Goal: Go to known website: Access a specific website the user already knows

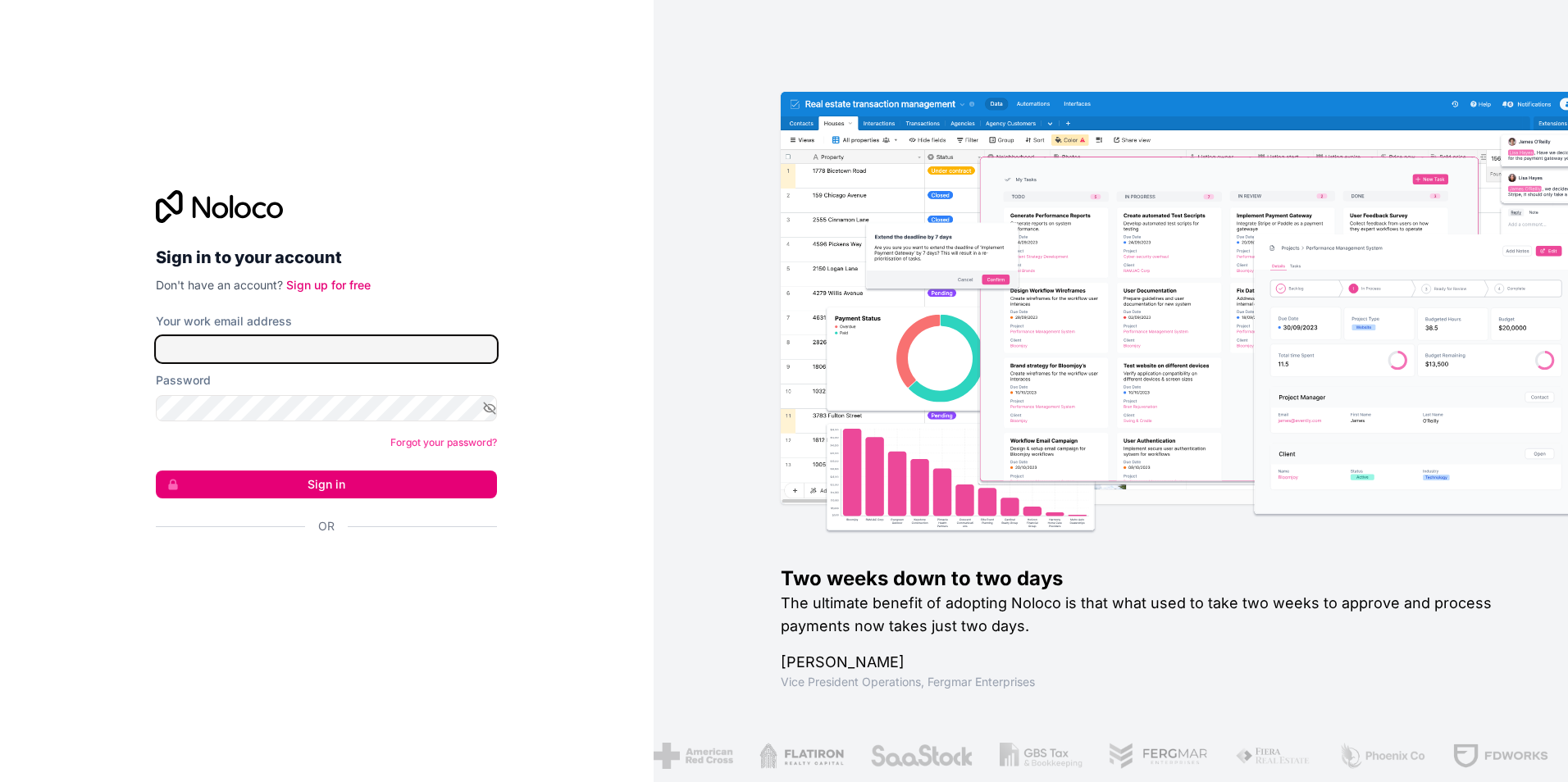
click at [362, 350] on input "Your work email address" at bounding box center [326, 350] width 341 height 26
type input "[EMAIL_ADDRESS][DOMAIN_NAME]"
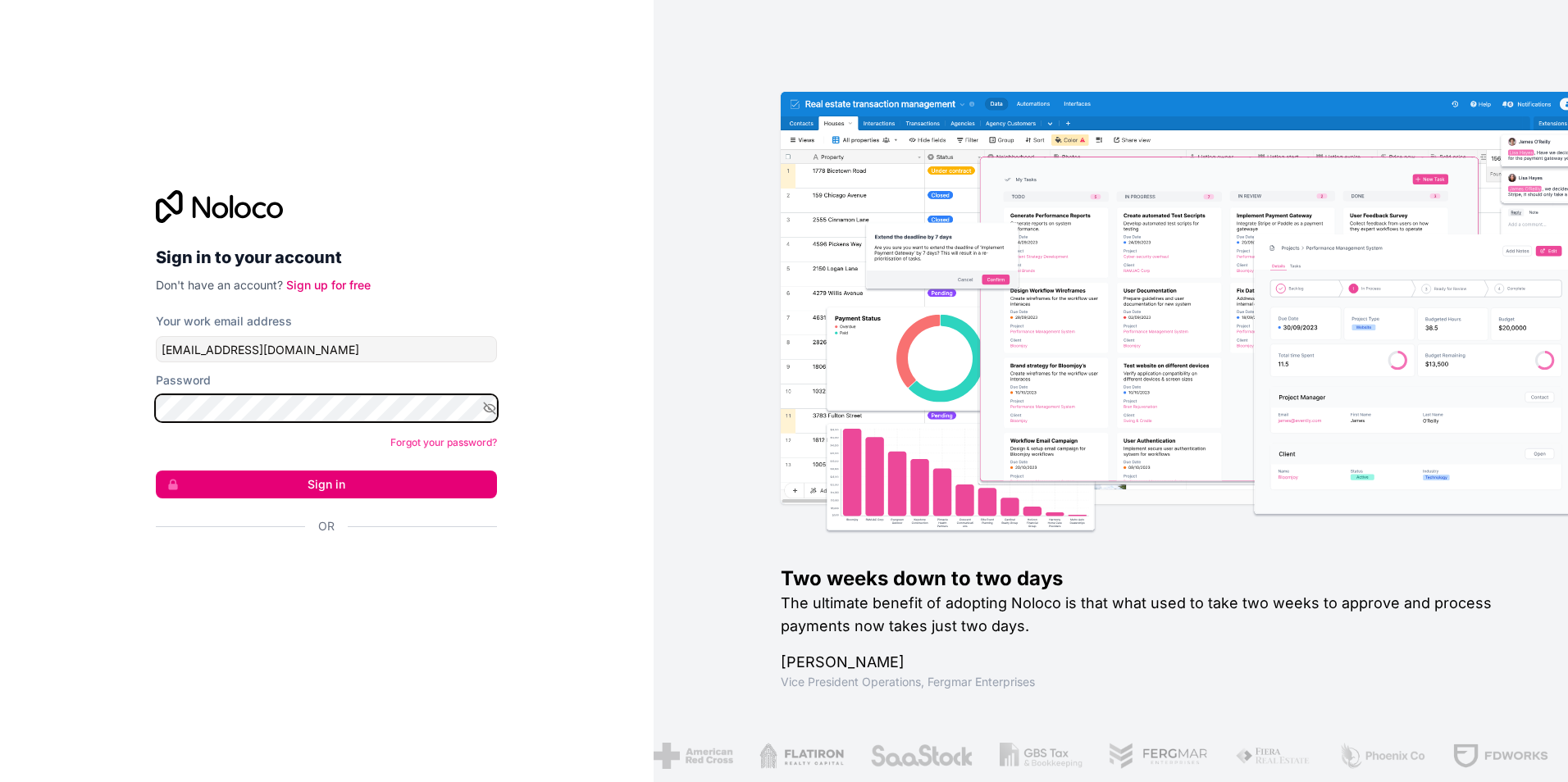
click at [156, 471] on button "Sign in" at bounding box center [326, 485] width 341 height 28
click at [303, 478] on button "Sign in" at bounding box center [326, 485] width 341 height 28
click at [481, 413] on div at bounding box center [326, 408] width 341 height 26
click at [494, 411] on icon "button" at bounding box center [489, 408] width 15 height 15
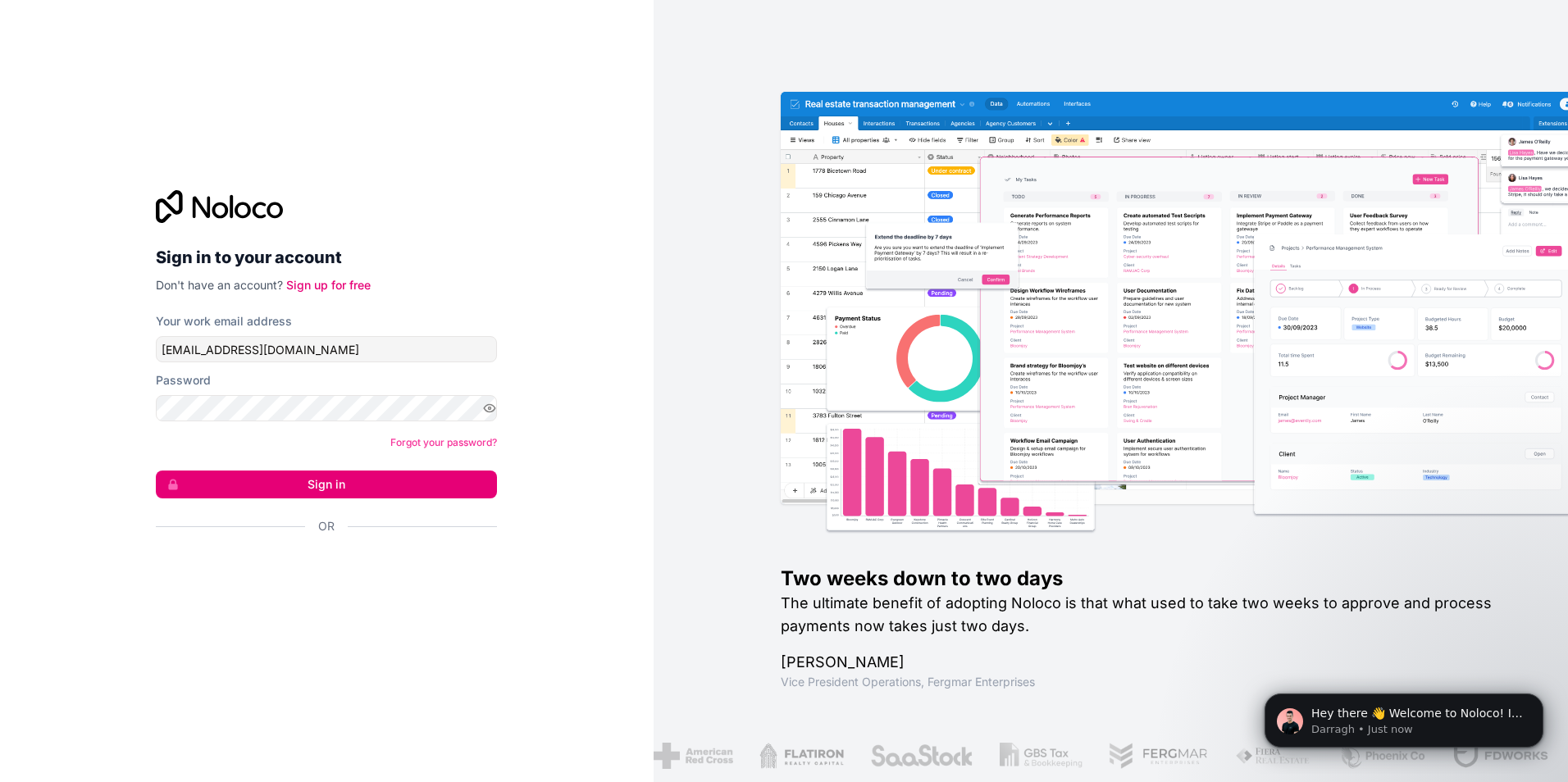
click at [306, 479] on button "Sign in" at bounding box center [326, 485] width 341 height 28
click at [394, 491] on button "Sign in" at bounding box center [326, 485] width 341 height 28
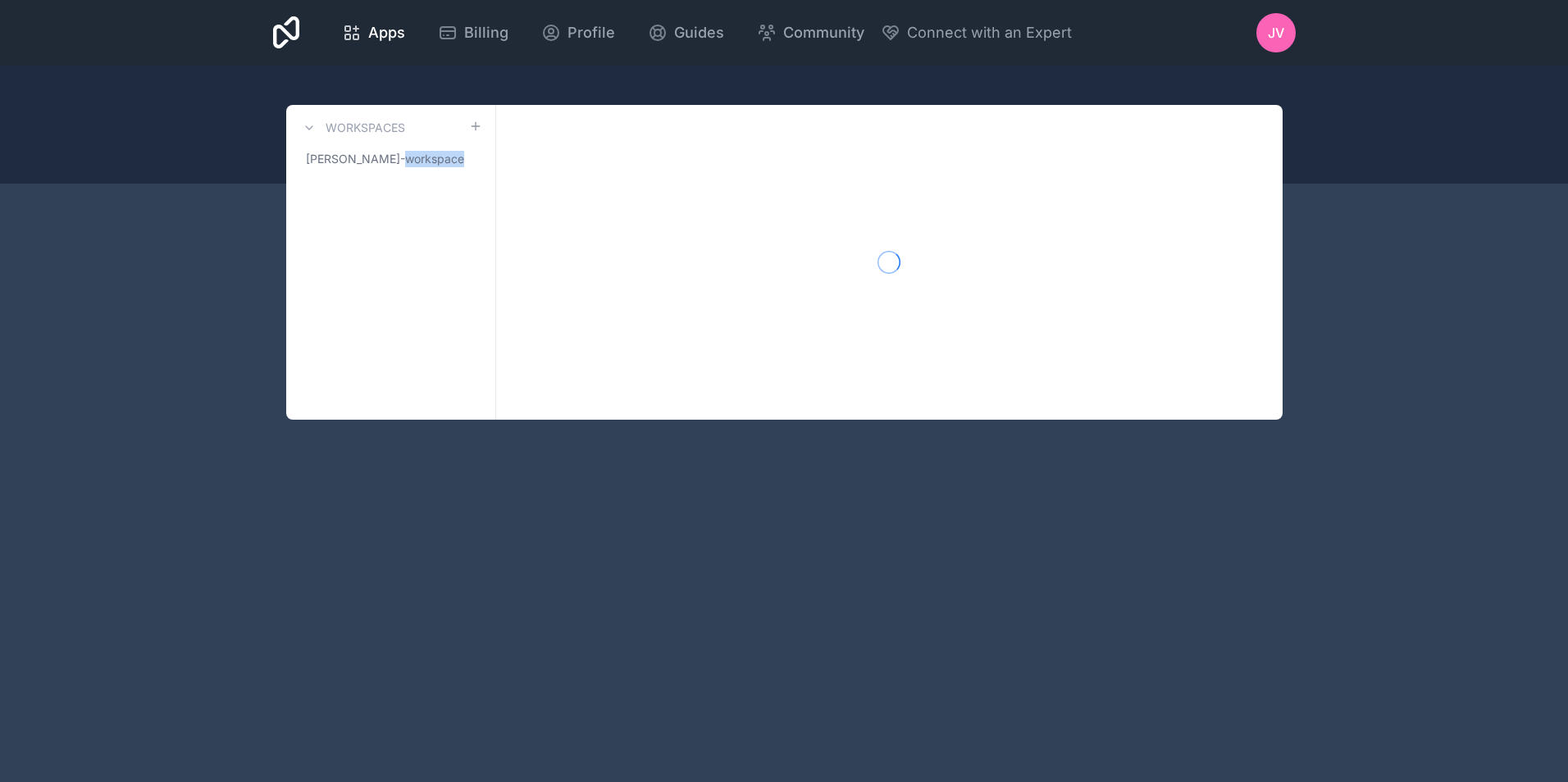
click at [394, 491] on div "Apps Billing Profile Guides Community Connect with an Expert JV Billing Profile…" at bounding box center [784, 391] width 1568 height 782
click at [811, 551] on div "Apps Billing Profile Guides Community Connect with an Expert JV Billing Profile…" at bounding box center [784, 391] width 1568 height 782
drag, startPoint x: 353, startPoint y: 164, endPoint x: 370, endPoint y: 180, distance: 23.3
click at [353, 164] on span "[PERSON_NAME]-workspace" at bounding box center [385, 159] width 159 height 17
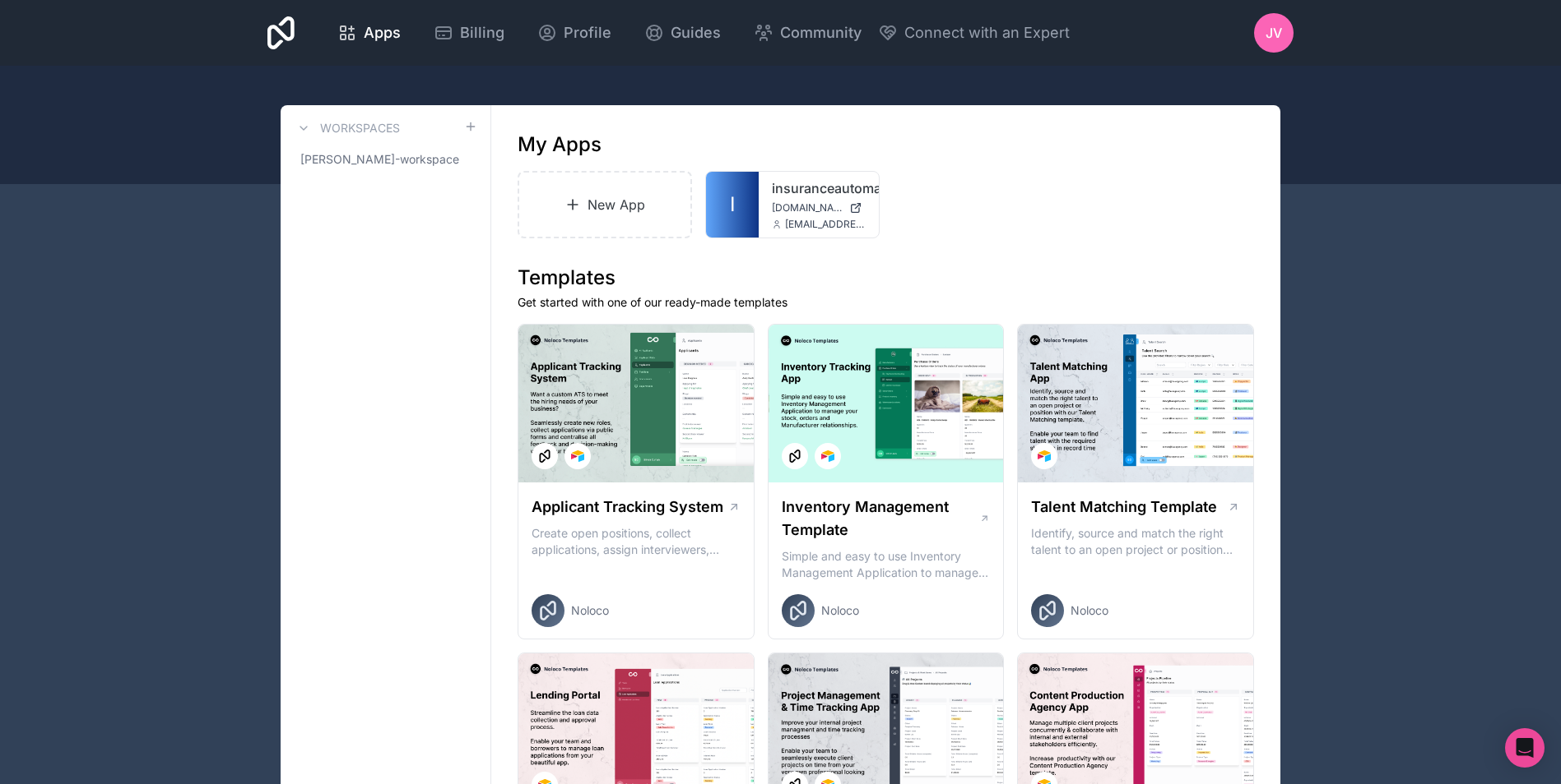
click at [793, 203] on span "[DOMAIN_NAME]" at bounding box center [806, 207] width 71 height 13
click at [0, 0] on icon at bounding box center [0, 0] width 0 height 0
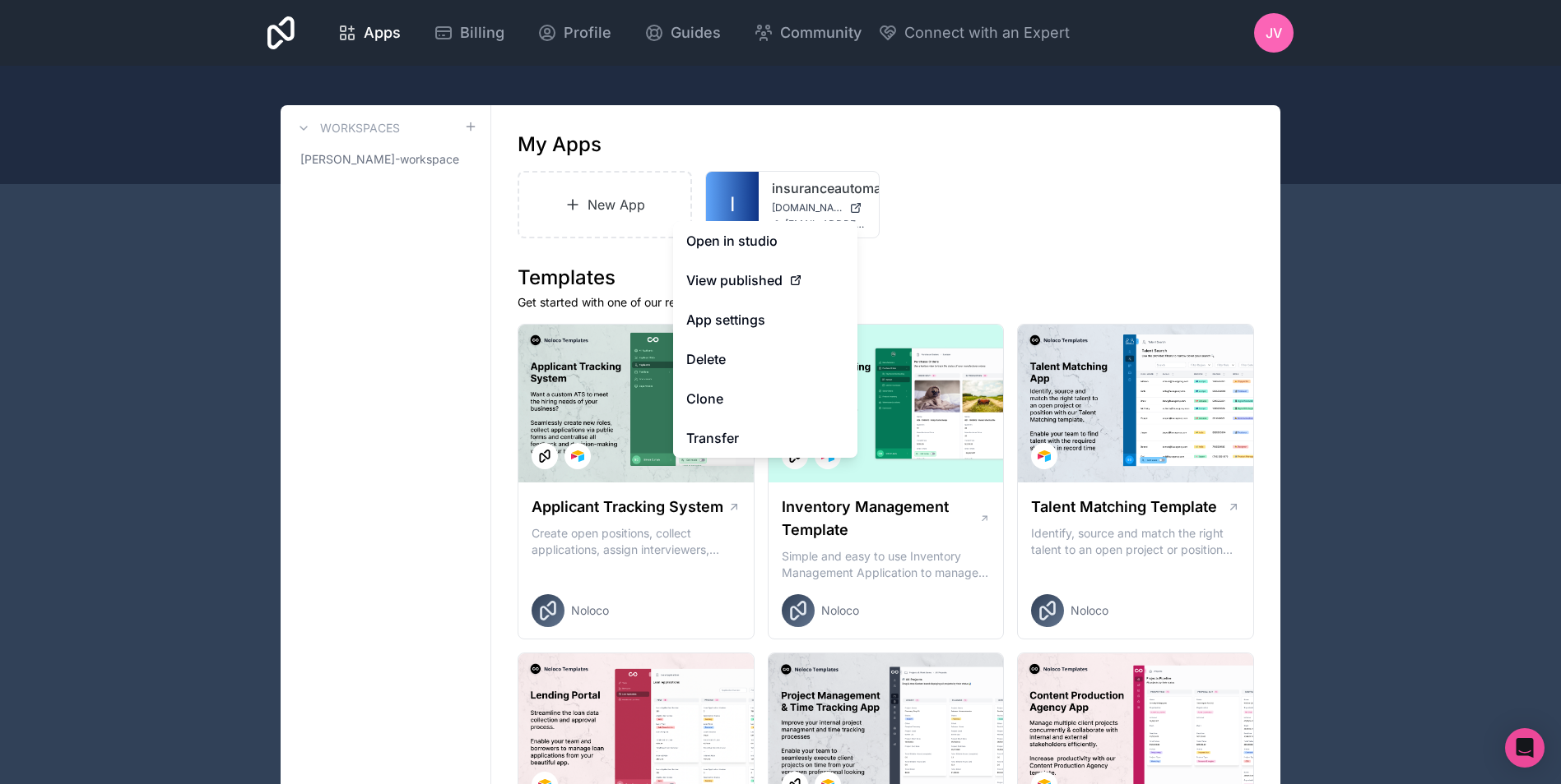
click at [760, 247] on link "Open in studio" at bounding box center [765, 240] width 185 height 39
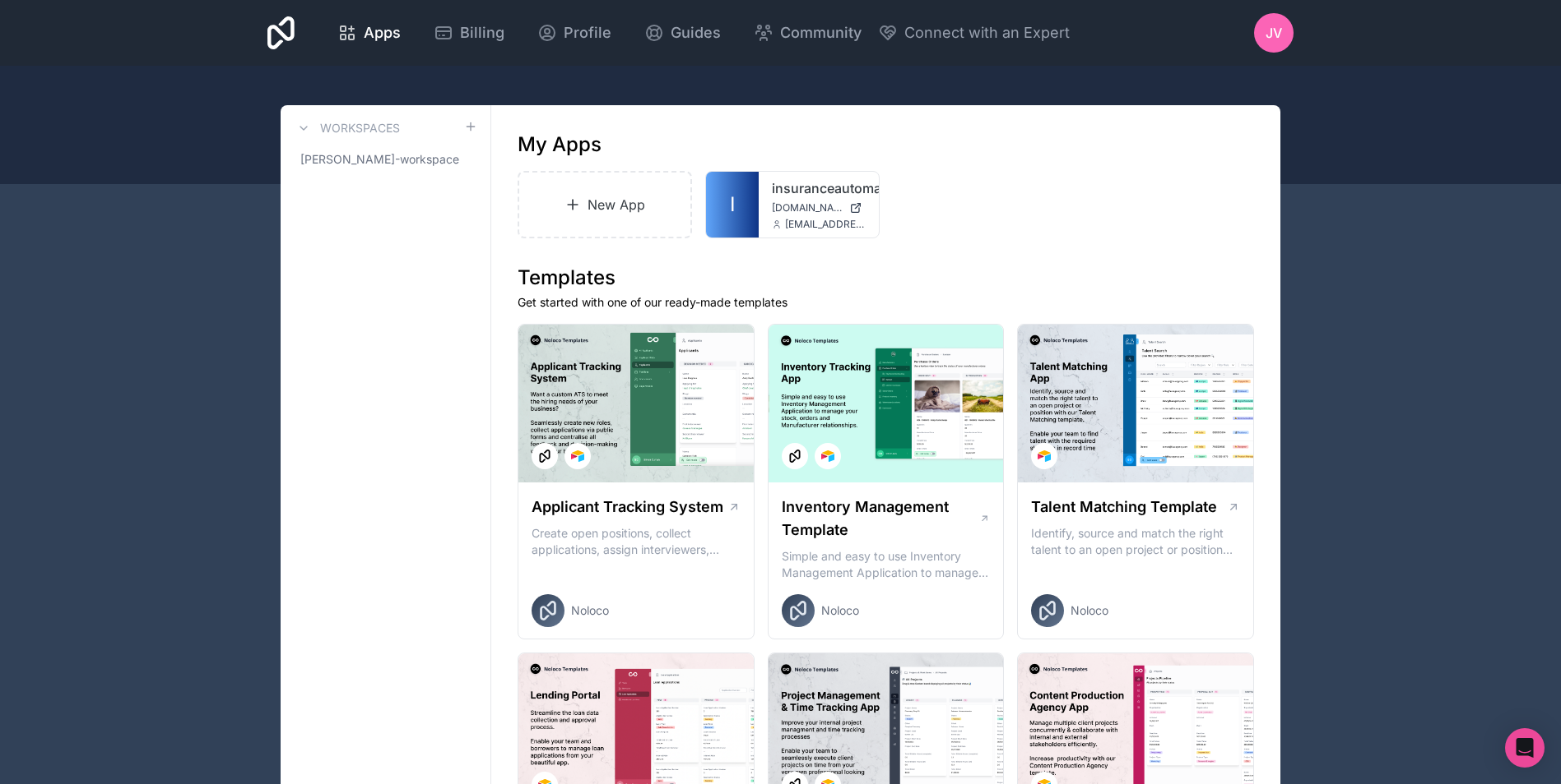
click at [0, 0] on icon at bounding box center [0, 0] width 0 height 0
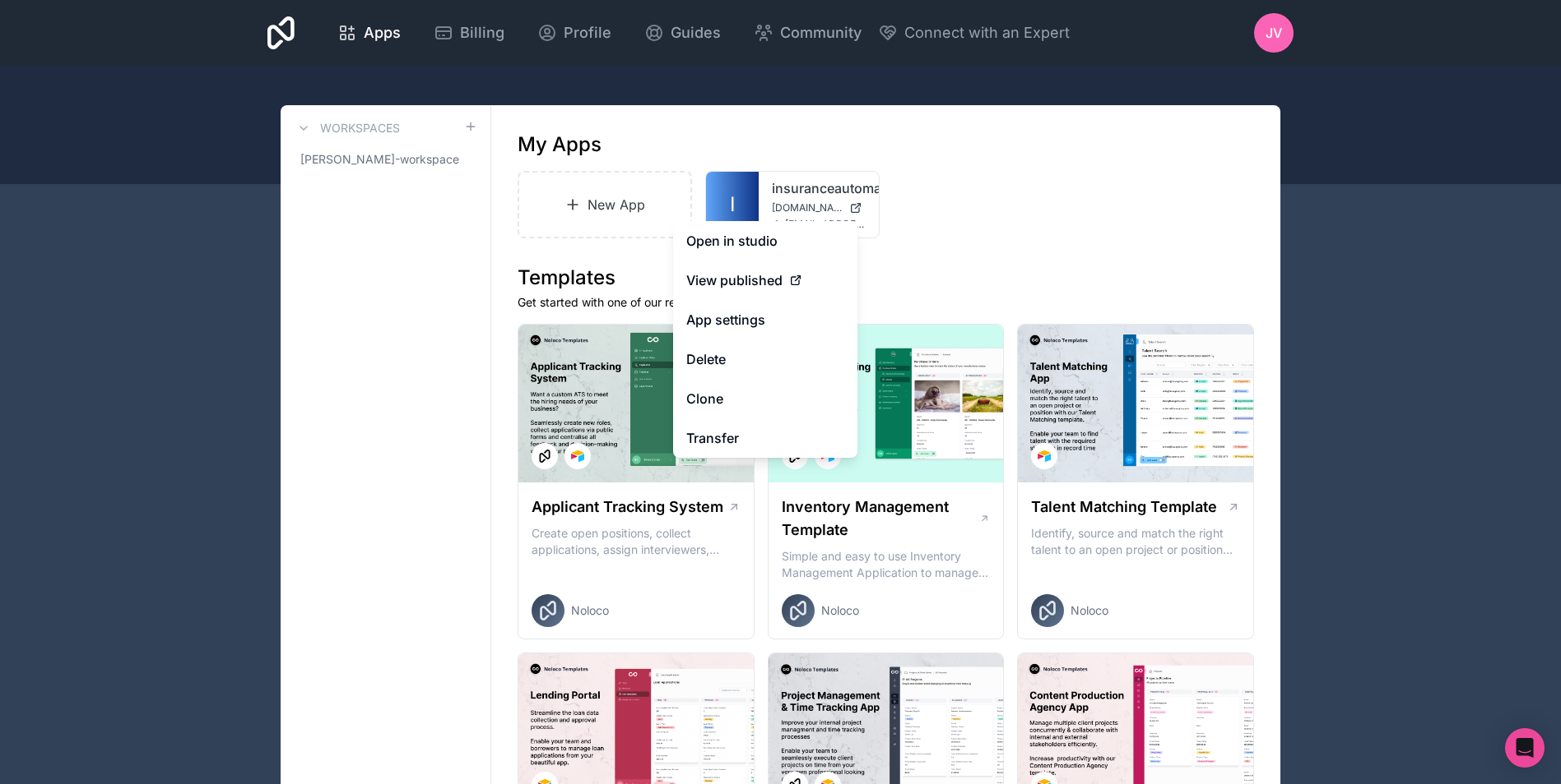
click at [751, 243] on link "Open in studio" at bounding box center [765, 240] width 185 height 39
